Goal: Task Accomplishment & Management: Use online tool/utility

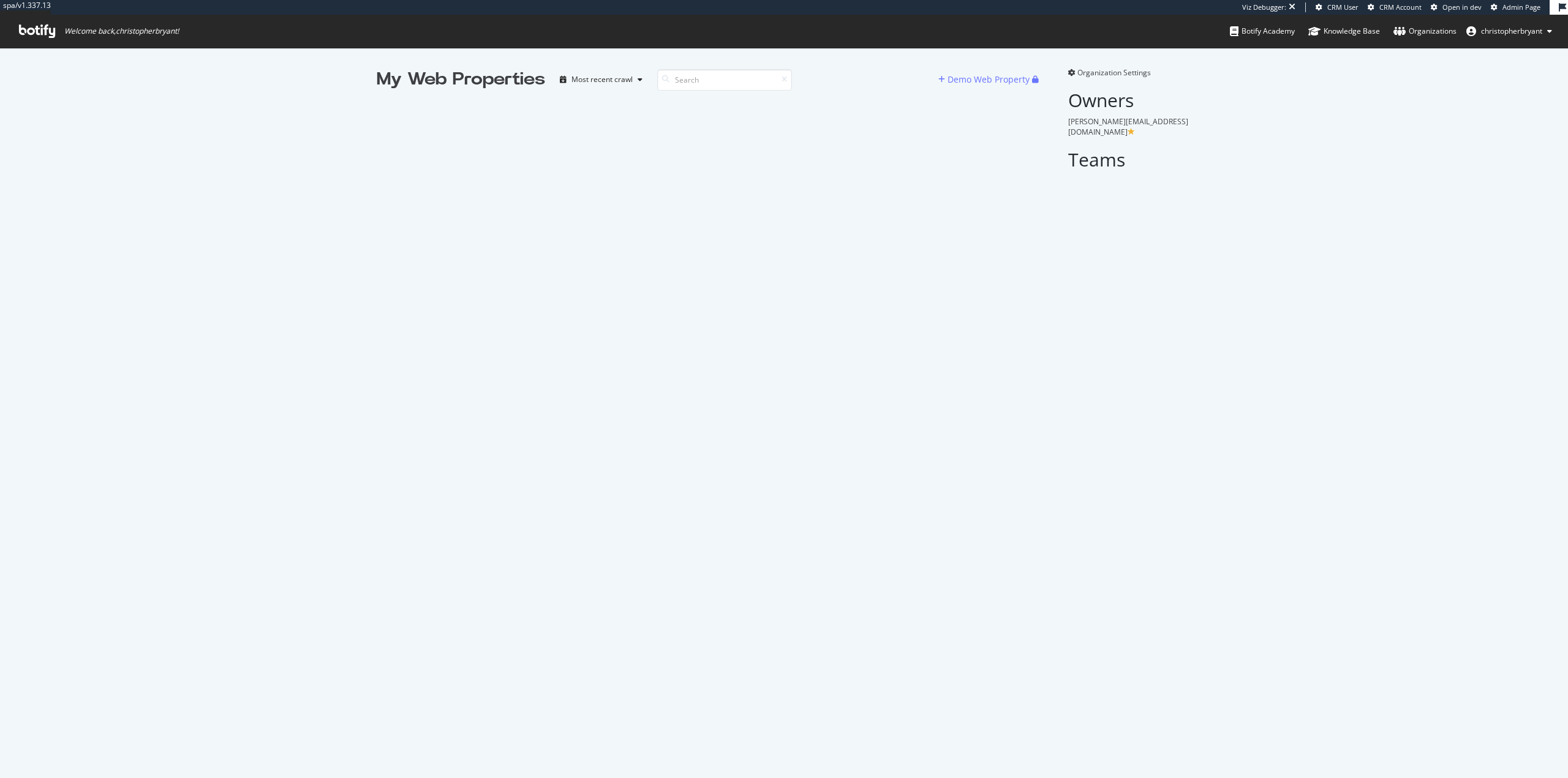
scroll to position [769, 1550]
click at [695, 82] on input at bounding box center [725, 80] width 135 height 22
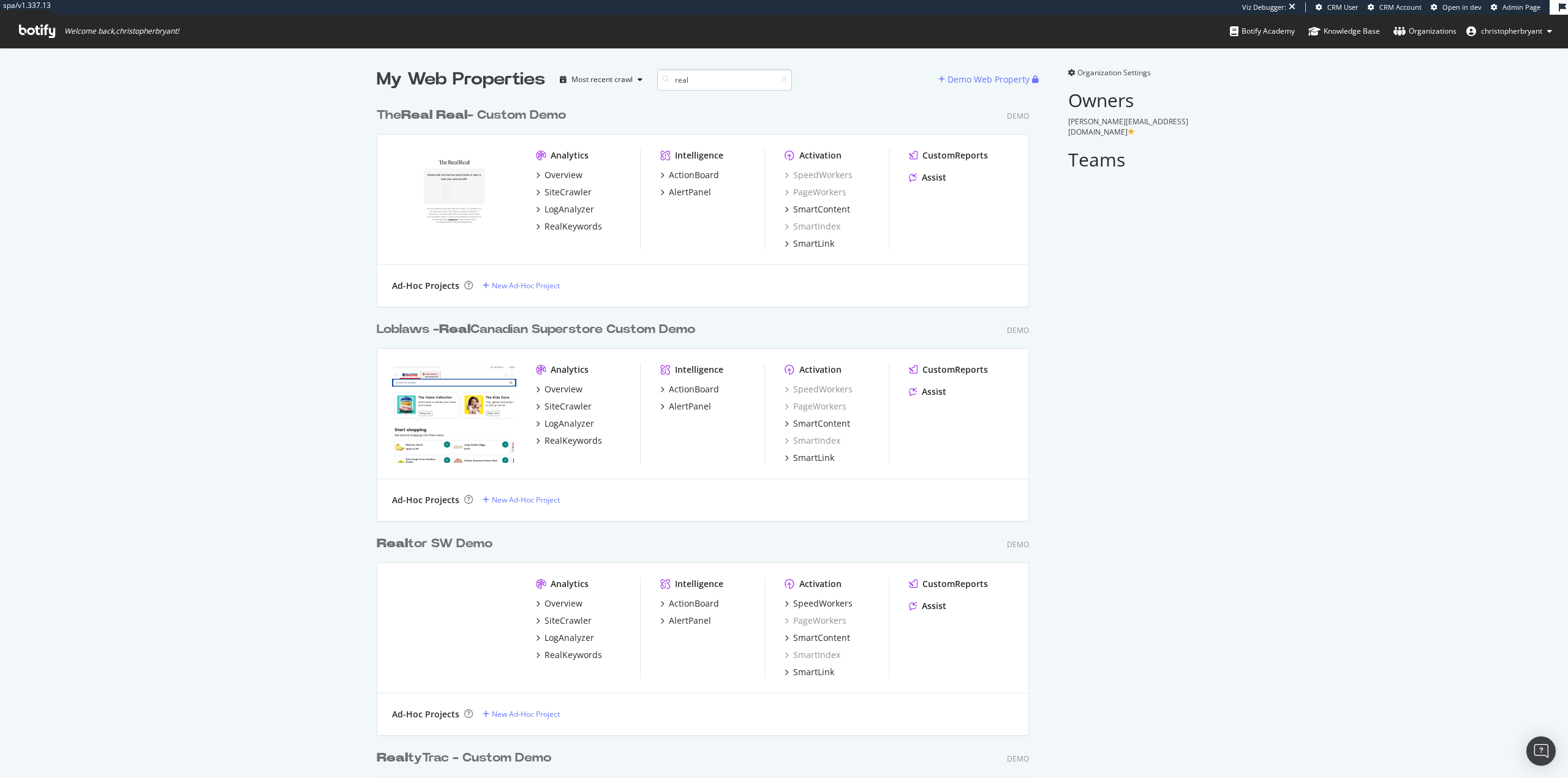
scroll to position [848, 653]
type input "real"
click at [561, 193] on div "SiteCrawler" at bounding box center [568, 192] width 48 height 13
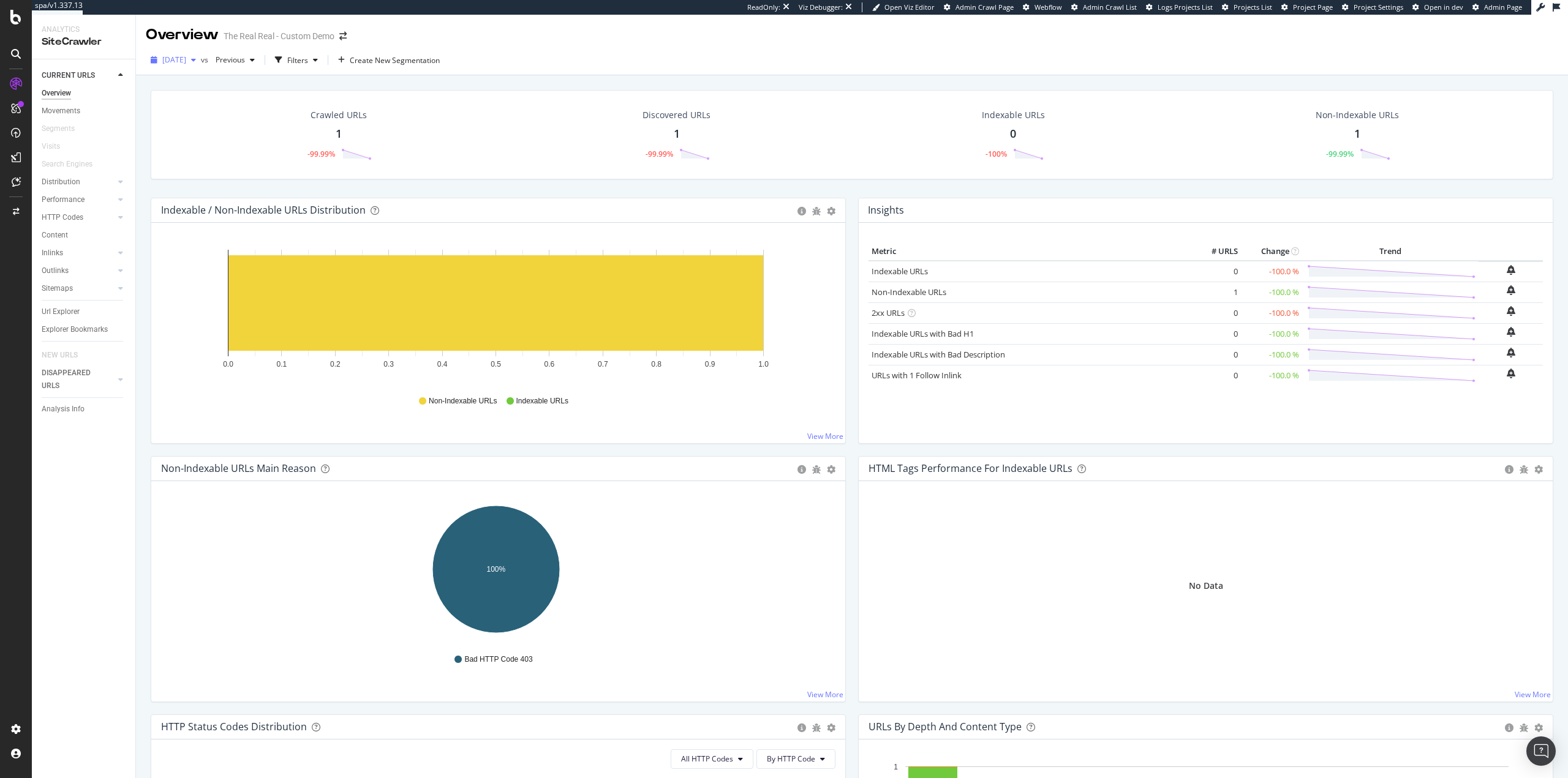
click at [196, 52] on div "2025 Jul. 22nd" at bounding box center [173, 60] width 55 height 18
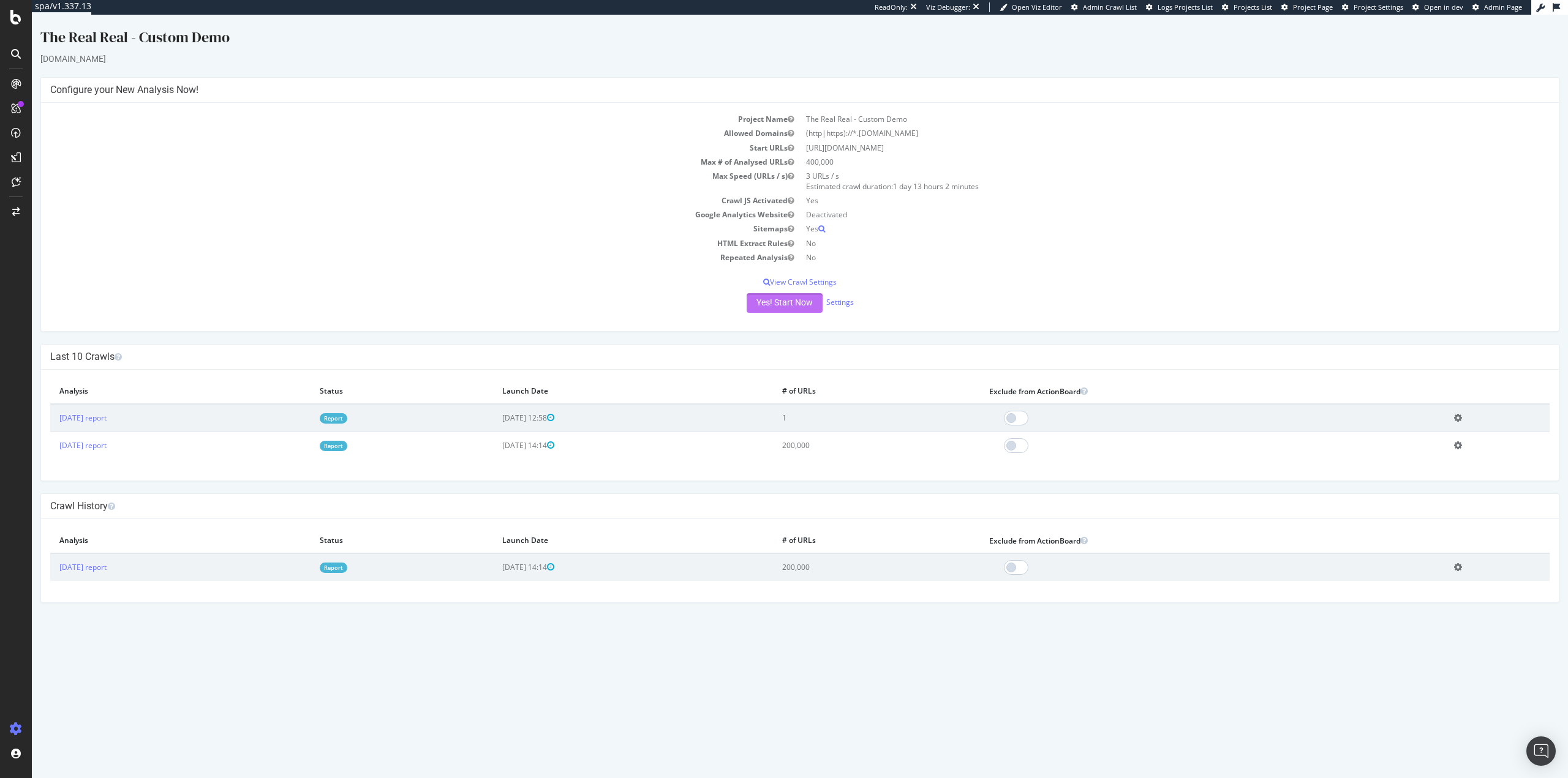
click at [799, 308] on button "Yes! Start Now" at bounding box center [784, 304] width 76 height 20
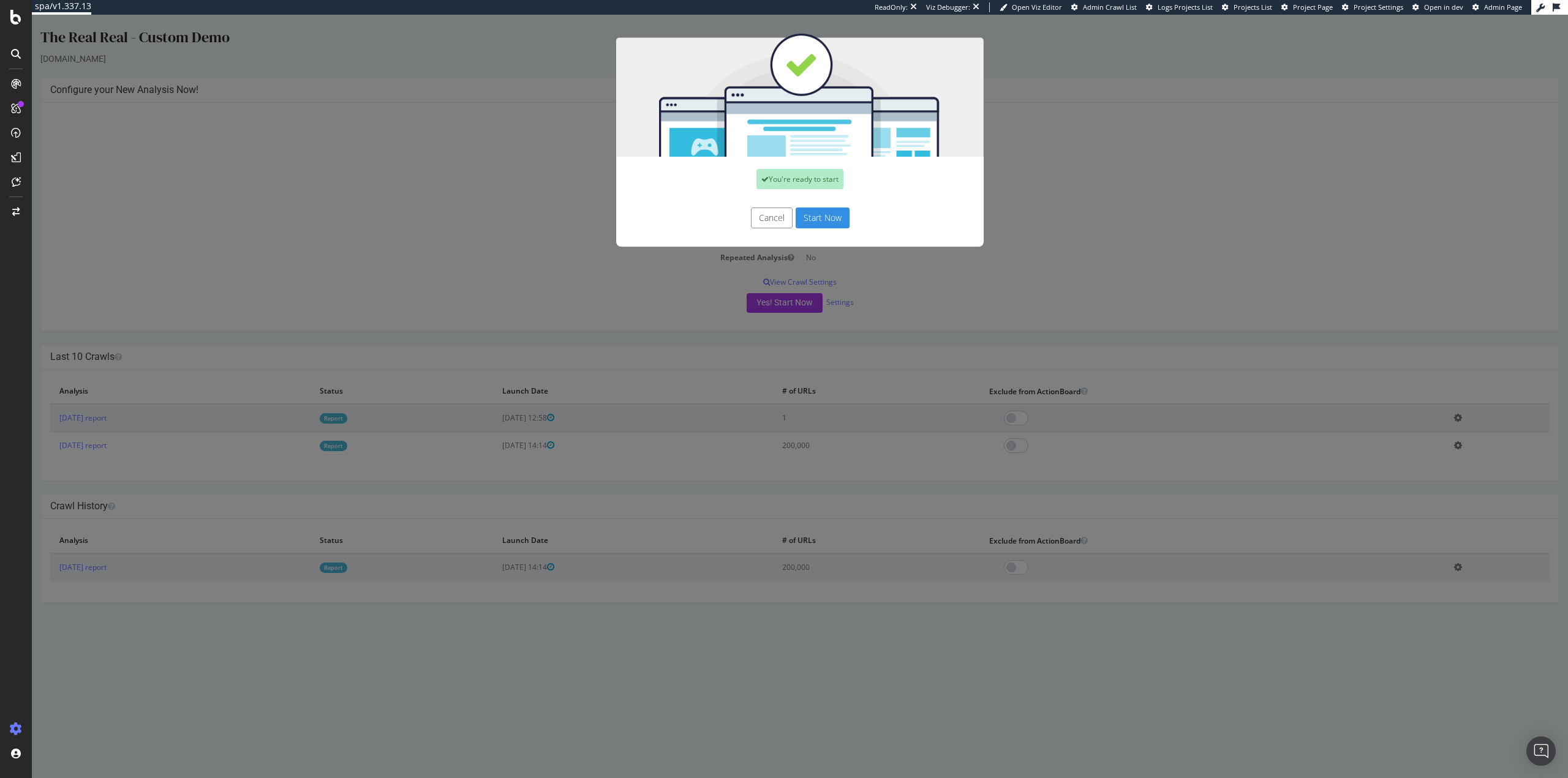
click at [817, 217] on button "Start Now" at bounding box center [822, 218] width 54 height 21
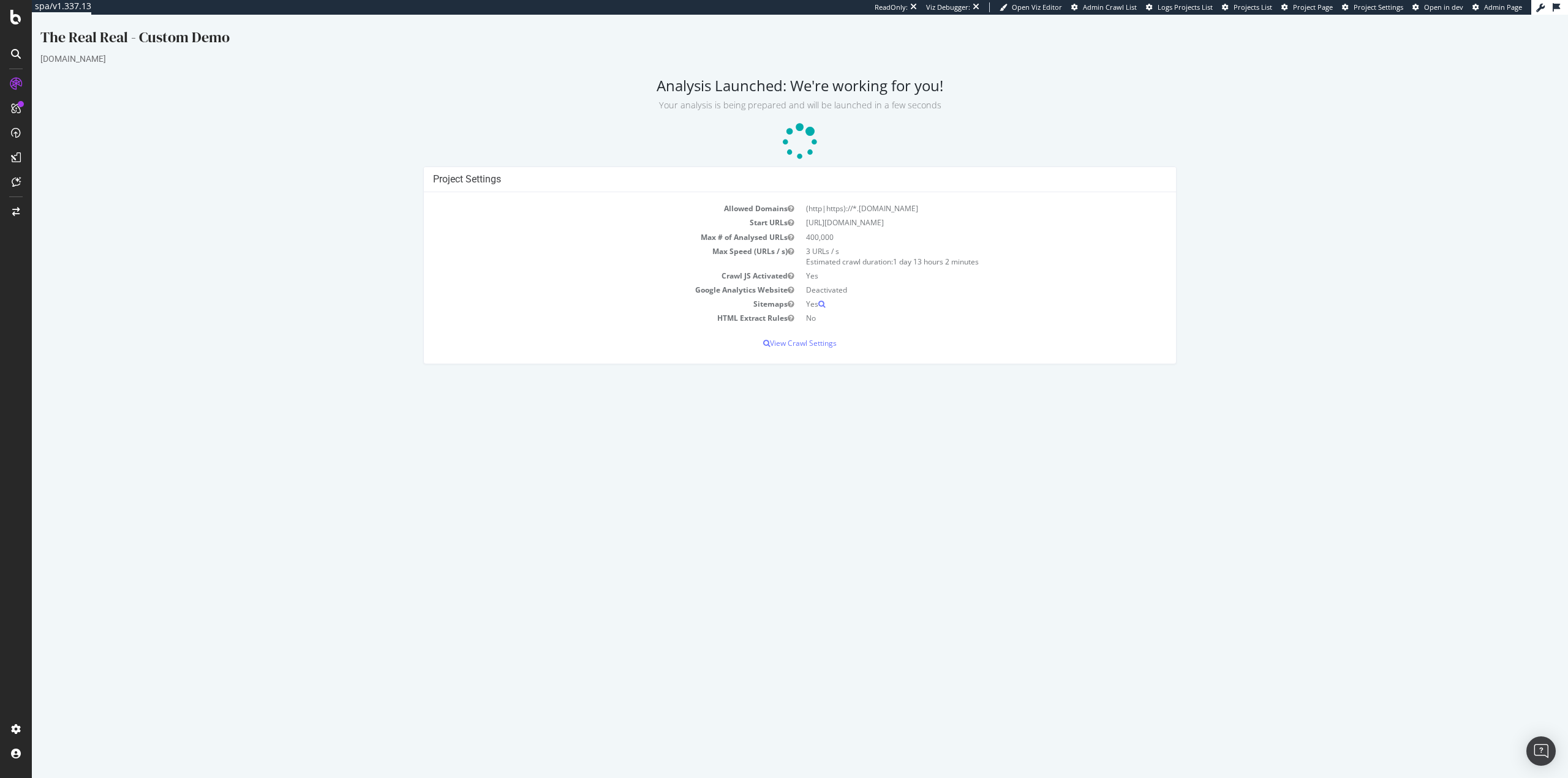
click at [338, 377] on html "The Real Real - Custom Demo [DOMAIN_NAME] Analysis Launched: We're working for …" at bounding box center [800, 196] width 1536 height 362
click at [1237, 258] on div "Project Settings Allowed Domains (http|https)://*.[DOMAIN_NAME] Start URLs [URL…" at bounding box center [800, 271] width 1531 height 209
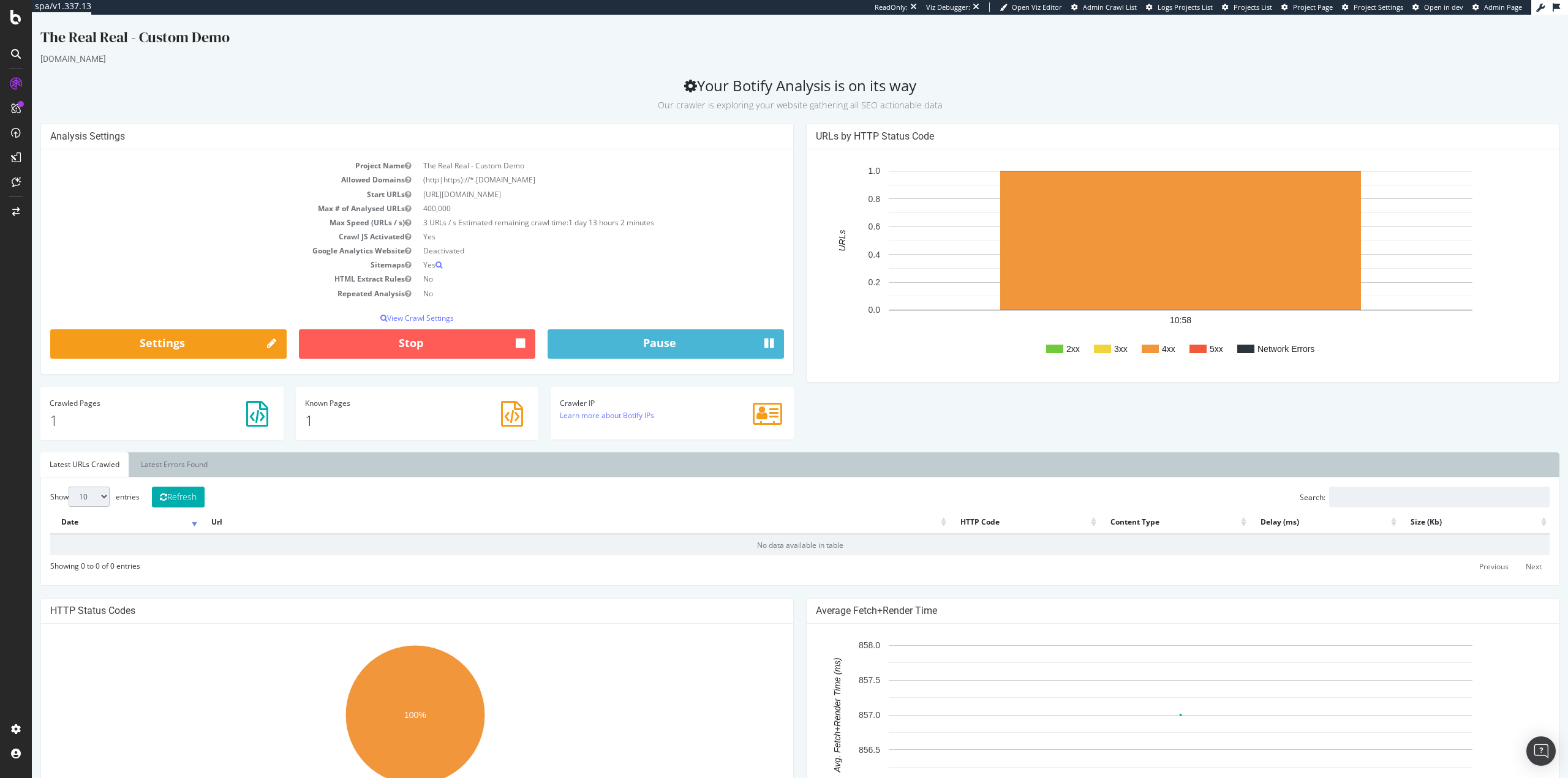
click at [83, 514] on th "Date" at bounding box center [125, 523] width 150 height 24
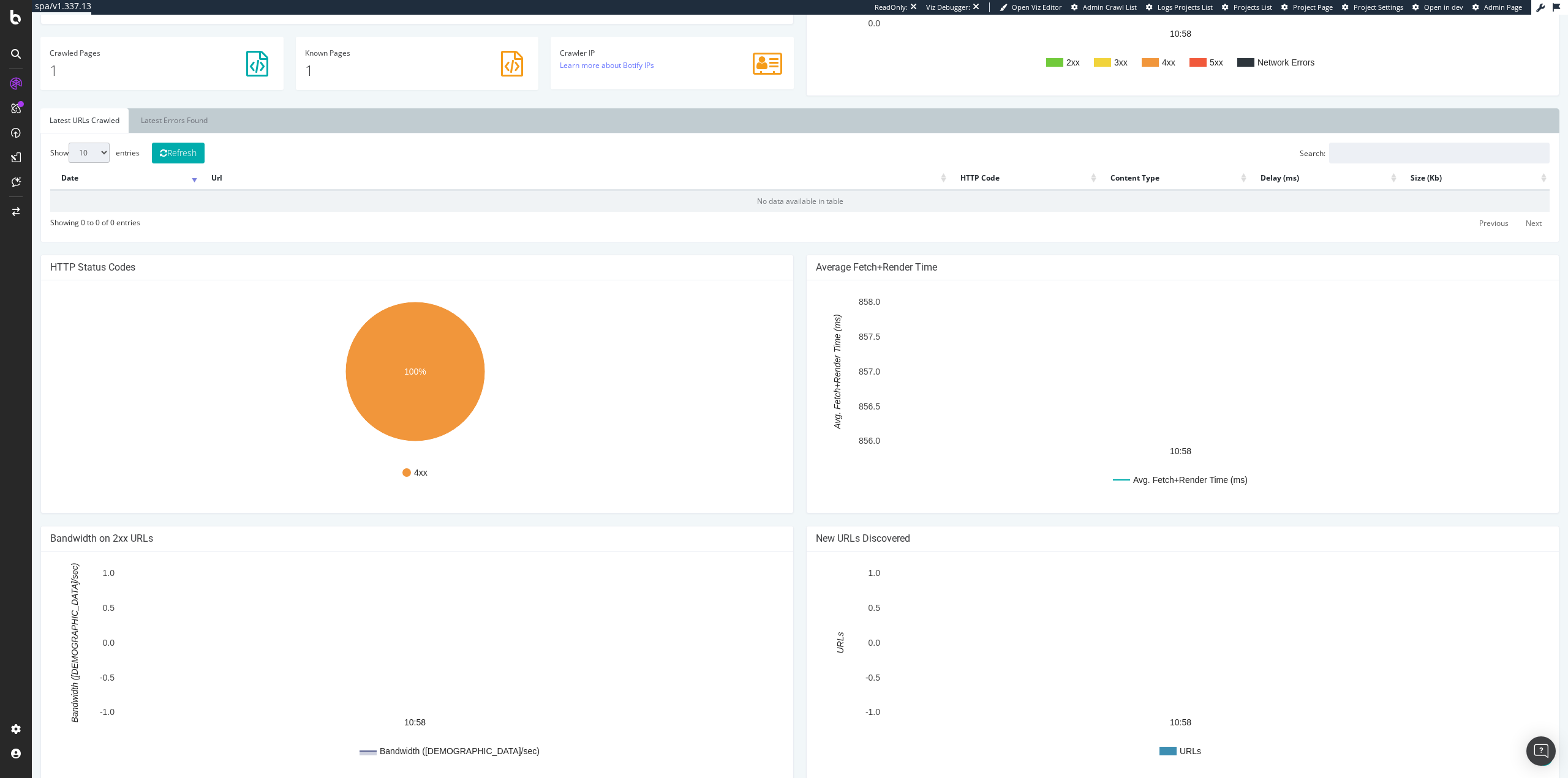
scroll to position [349, 0]
